Goal: Task Accomplishment & Management: Use online tool/utility

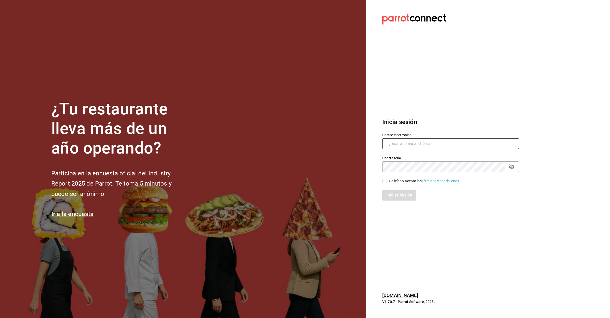
click at [443, 137] on div "Correo electrónico" at bounding box center [450, 141] width 137 height 17
type input "[EMAIL_ADDRESS][DOMAIN_NAME]"
click at [385, 182] on input "He leído y acepto los Términos y condiciones." at bounding box center [384, 181] width 5 height 5
checkbox input "true"
click at [396, 197] on button "Iniciar sesión" at bounding box center [399, 195] width 35 height 11
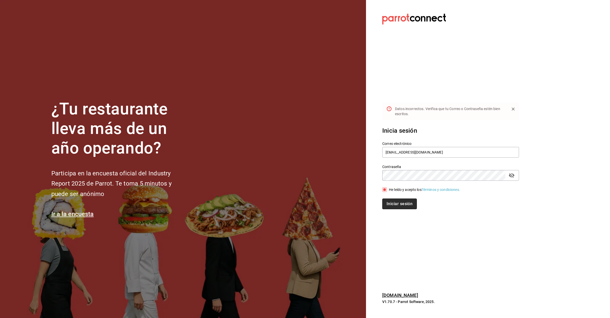
click at [402, 205] on button "Iniciar sesión" at bounding box center [399, 204] width 35 height 11
click at [403, 205] on button "Iniciar sesión" at bounding box center [399, 204] width 35 height 11
click at [433, 153] on input "GRANTERRAZALOMASVERDE2023@OUTLOOK.COM" at bounding box center [450, 152] width 137 height 11
type input "GRANTERRAZALOMASVERDEs2023@OUTLOOK.COM"
click at [407, 205] on button "Iniciar sesión" at bounding box center [399, 204] width 35 height 11
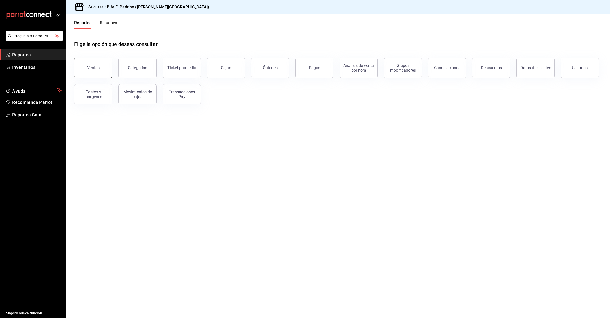
click at [101, 74] on button "Ventas" at bounding box center [93, 68] width 38 height 20
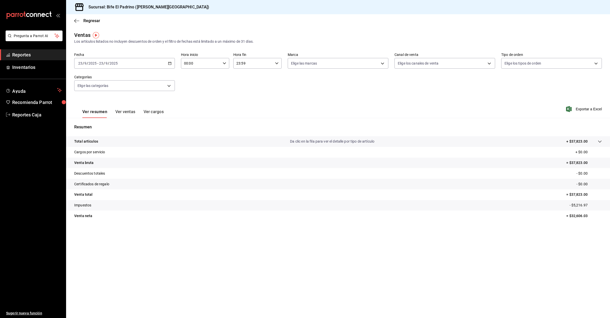
click at [214, 63] on input "00:00" at bounding box center [201, 63] width 40 height 10
click at [200, 86] on span "01" at bounding box center [193, 88] width 16 height 4
type input "01:00"
